Goal: Check status: Check status

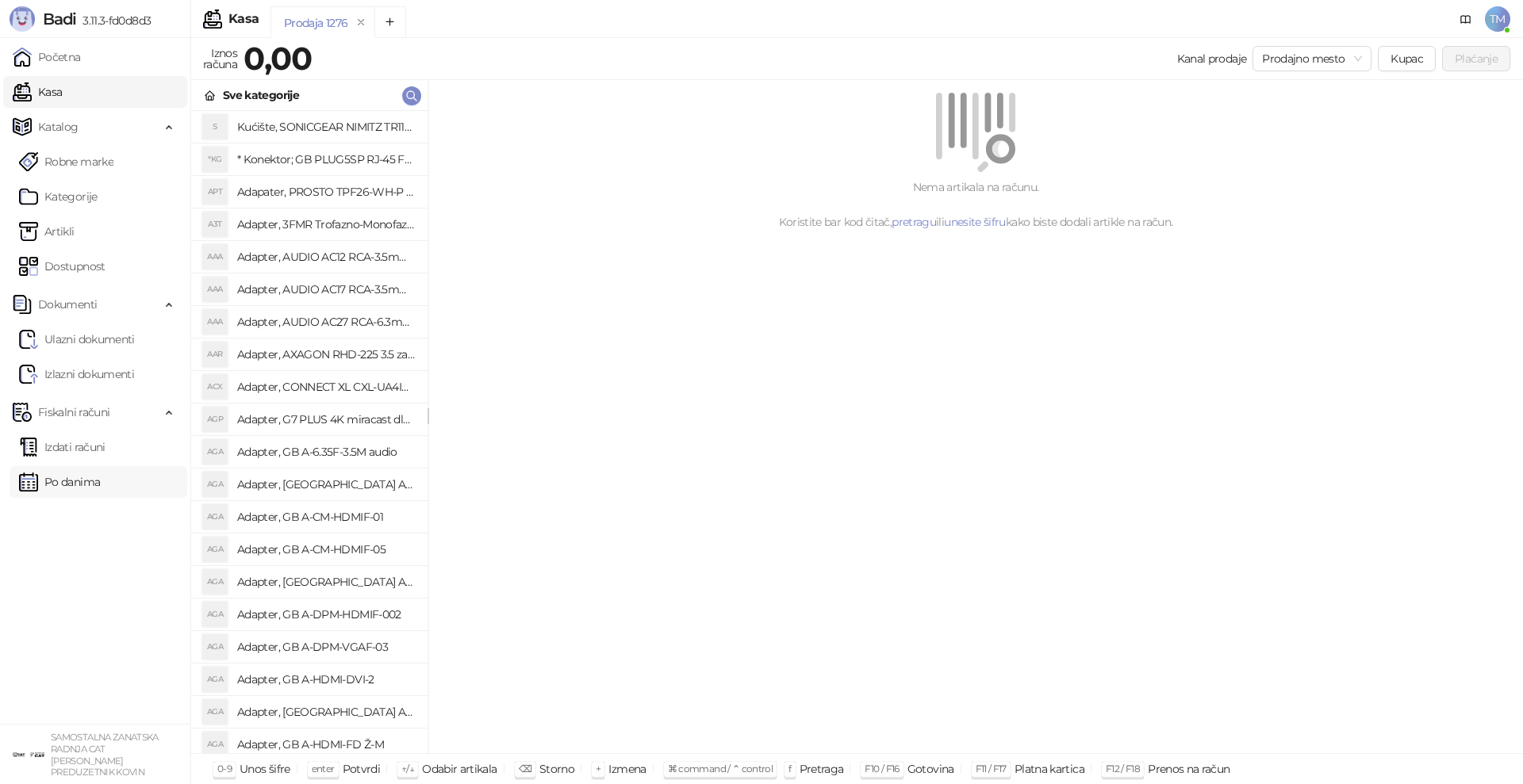
click at [70, 485] on link "Po danima" at bounding box center [60, 482] width 81 height 32
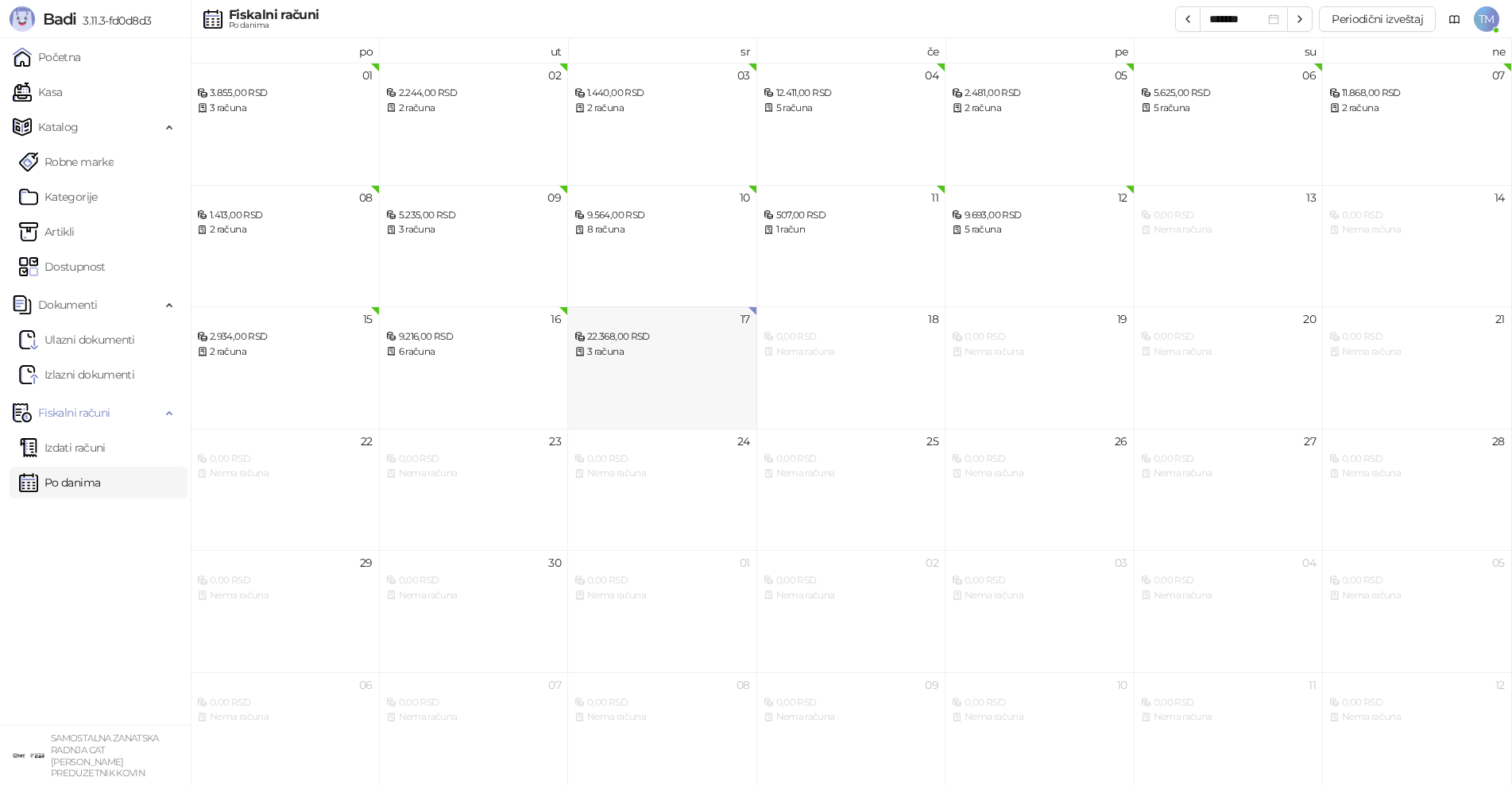
click at [651, 350] on div "3 računa" at bounding box center [663, 352] width 176 height 15
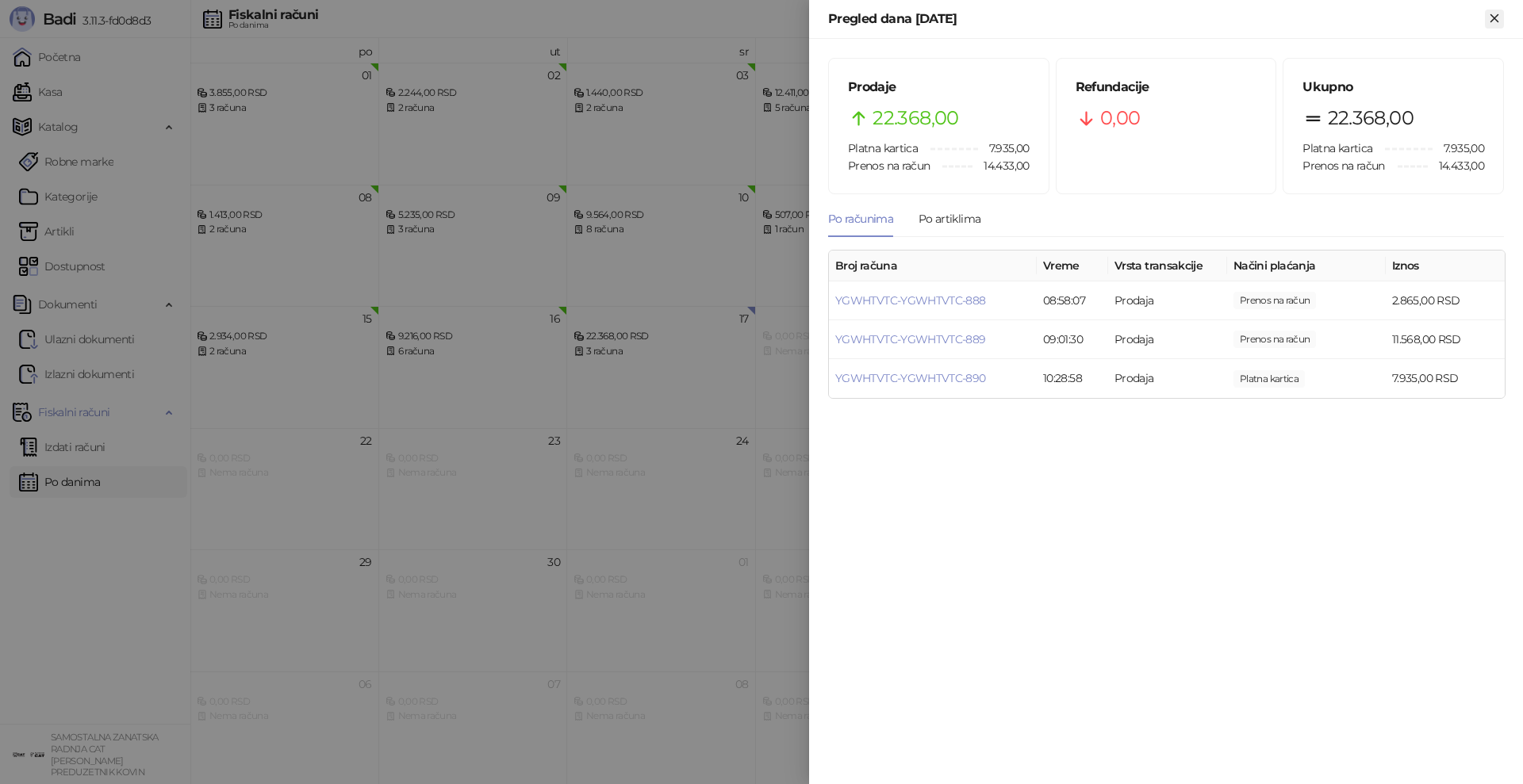
click at [1491, 21] on icon "Zatvori" at bounding box center [1493, 17] width 7 height 7
